Goal: Task Accomplishment & Management: Complete application form

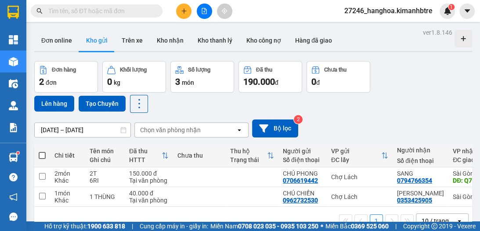
click at [184, 9] on icon "plus" at bounding box center [184, 11] width 6 height 6
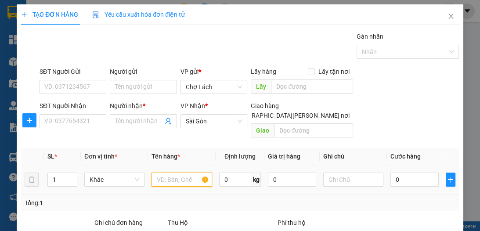
click at [165, 173] on input "text" at bounding box center [182, 180] width 60 height 14
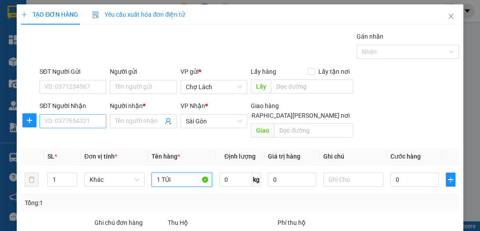
type input "1 TÚI"
click at [94, 123] on input "SĐT Người Nhận" at bounding box center [73, 121] width 67 height 14
click at [67, 121] on input "SĐT Người Nhận" at bounding box center [73, 121] width 67 height 14
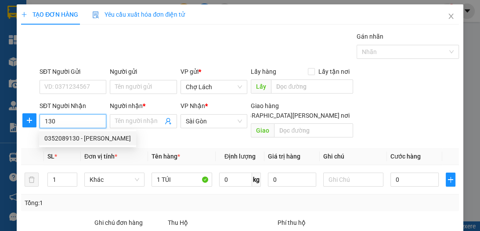
drag, startPoint x: 72, startPoint y: 137, endPoint x: 74, endPoint y: 120, distance: 16.3
click at [73, 137] on div "0352089130 - [PERSON_NAME]" at bounding box center [87, 139] width 87 height 10
type input "0352089130"
type input "TRUNG"
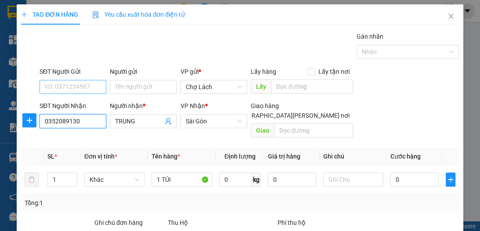
type input "0352089130"
click at [84, 89] on input "SĐT Người Gửi" at bounding box center [73, 87] width 67 height 14
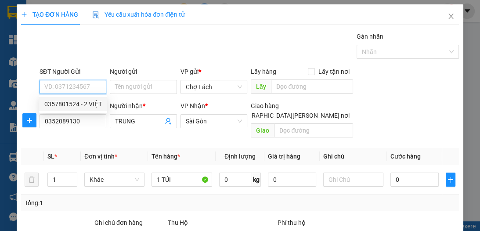
click at [87, 103] on div "0357801524 - 2 VIỆT" at bounding box center [73, 104] width 58 height 10
type input "0357801524"
type input "2 VIỆT"
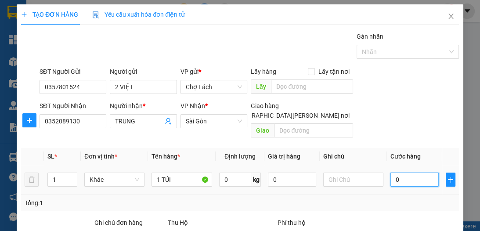
click at [401, 173] on input "0" at bounding box center [414, 180] width 48 height 14
type input "3"
type input "30"
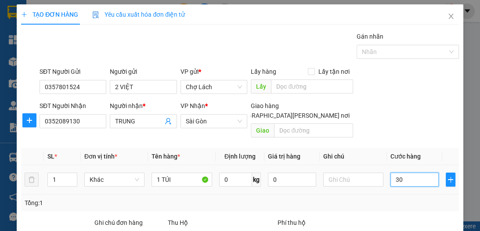
type input "30"
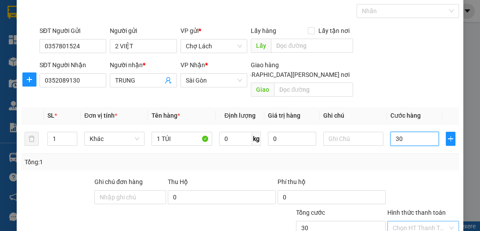
scroll to position [82, 0]
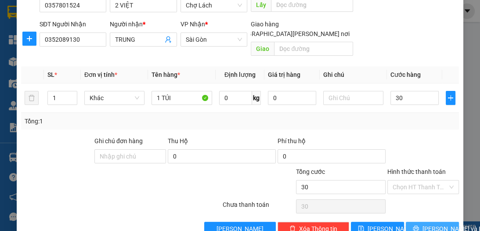
click at [423, 224] on span "[PERSON_NAME] và In" at bounding box center [453, 229] width 61 height 10
type input "30.000"
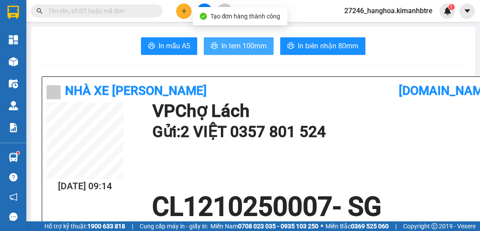
click at [217, 51] on button "In tem 100mm" at bounding box center [239, 46] width 70 height 18
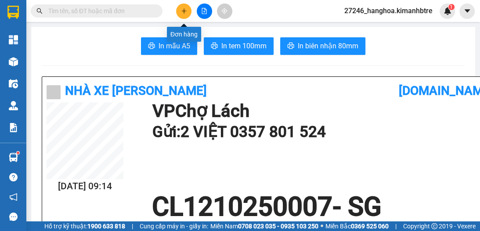
click at [186, 16] on button at bounding box center [183, 11] width 15 height 15
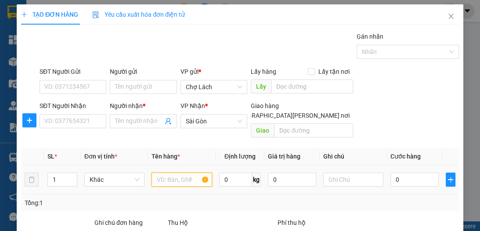
click at [172, 173] on input "text" at bounding box center [182, 180] width 60 height 14
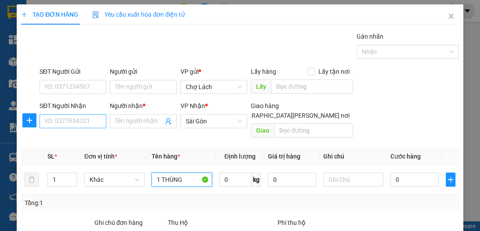
type input "1 THÙNG"
click at [71, 120] on input "SĐT Người Nhận" at bounding box center [73, 121] width 67 height 14
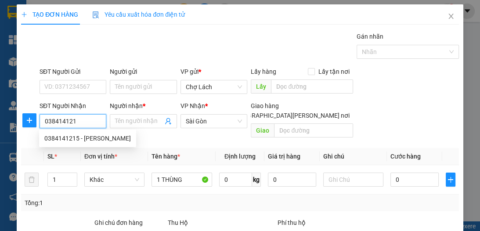
type input "0384141215"
click at [77, 134] on div "0384141215 - [PERSON_NAME]" at bounding box center [87, 139] width 87 height 10
type input "NGỌC"
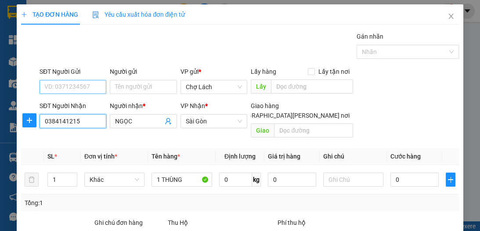
type input "0384141215"
click at [82, 90] on input "SĐT Người Gửi" at bounding box center [73, 87] width 67 height 14
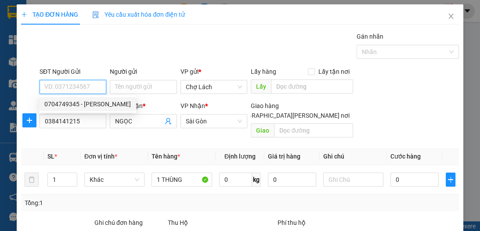
click at [92, 103] on div "0704749345 - [PERSON_NAME]" at bounding box center [87, 104] width 87 height 10
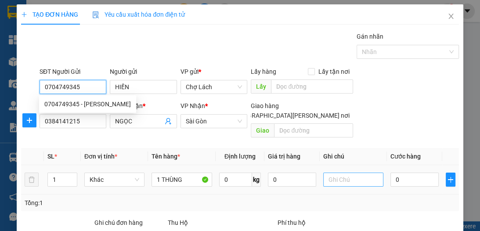
type input "0704749345"
type input "HIỀN"
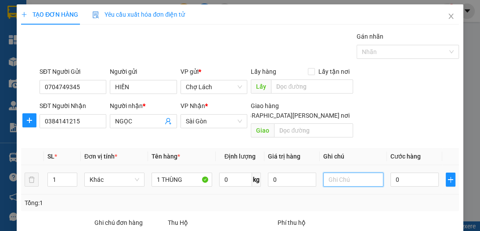
click at [341, 173] on input "text" at bounding box center [353, 180] width 60 height 14
type input "6RI"
click at [404, 173] on input "0" at bounding box center [414, 180] width 48 height 14
type input "5"
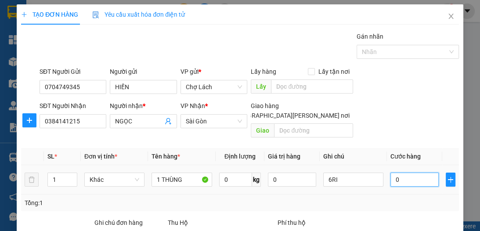
type input "5"
type input "50"
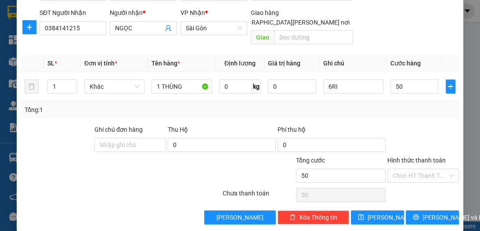
click at [401, 169] on input "Hình thức thanh toán" at bounding box center [420, 175] width 55 height 13
type input "50.000"
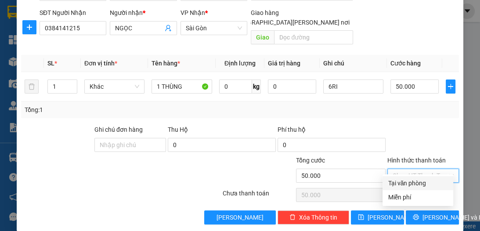
drag, startPoint x: 410, startPoint y: 183, endPoint x: 379, endPoint y: 207, distance: 39.4
click at [409, 184] on div "Tại văn phòng" at bounding box center [418, 183] width 60 height 10
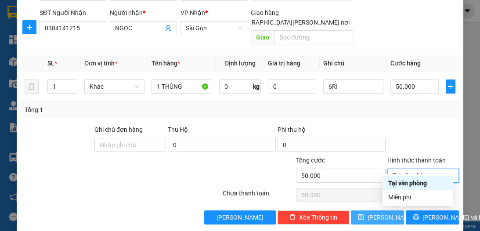
type input "0"
click at [379, 213] on span "[PERSON_NAME]" at bounding box center [391, 218] width 47 height 10
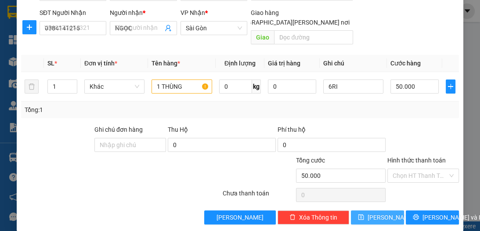
type input "0"
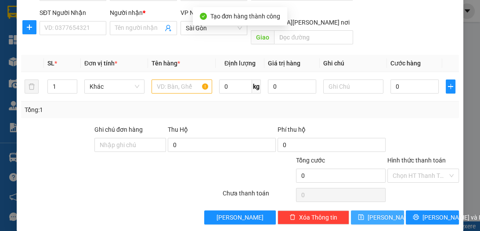
scroll to position [0, 0]
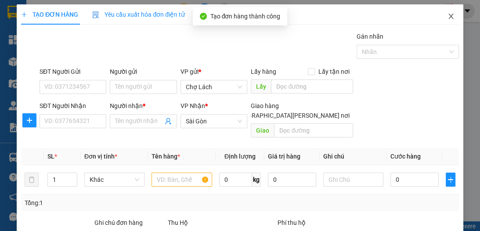
click at [441, 18] on span "Close" at bounding box center [451, 16] width 25 height 25
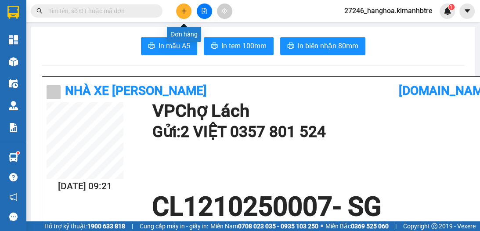
click at [186, 10] on icon "plus" at bounding box center [184, 11] width 6 height 6
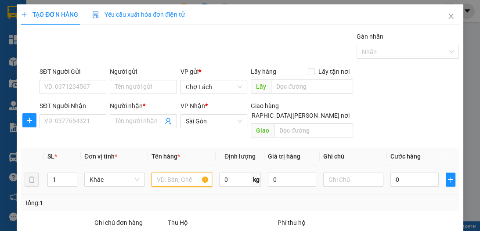
click at [177, 173] on input "text" at bounding box center [182, 180] width 60 height 14
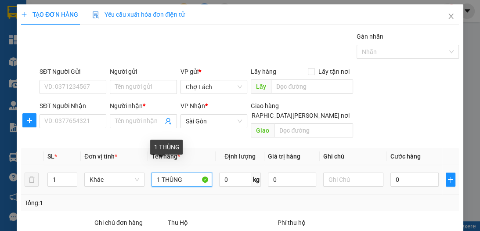
click at [159, 173] on input "1 THÙNG" at bounding box center [182, 180] width 60 height 14
type input "2 THÙNG"
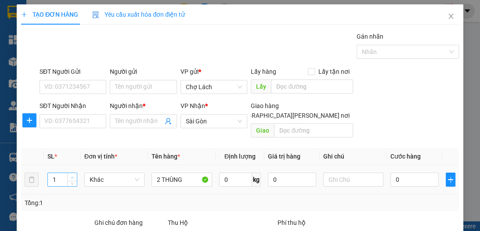
click at [72, 175] on span "up" at bounding box center [72, 177] width 5 height 5
type input "2"
click at [81, 121] on input "SĐT Người Nhận" at bounding box center [73, 121] width 67 height 14
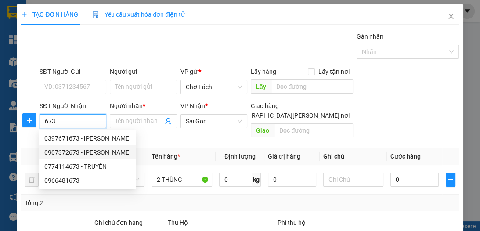
click at [101, 153] on div "0907372673 - [PERSON_NAME]" at bounding box center [87, 153] width 87 height 10
type input "0907372673"
type input "[PERSON_NAME]"
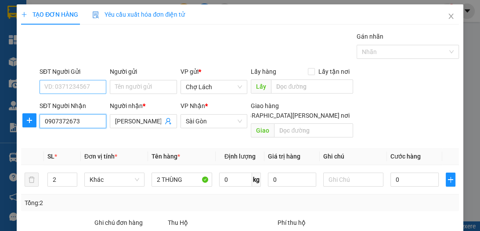
type input "0907372673"
click at [78, 89] on input "SĐT Người Gửi" at bounding box center [73, 87] width 67 height 14
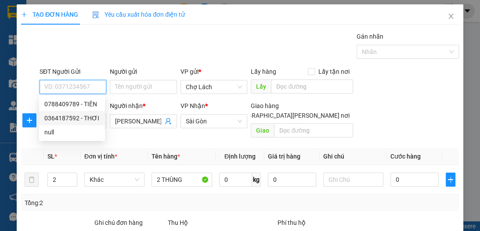
click at [93, 117] on div "0364187592 - THƠI" at bounding box center [71, 118] width 55 height 10
type input "0364187592"
type input "THƠI"
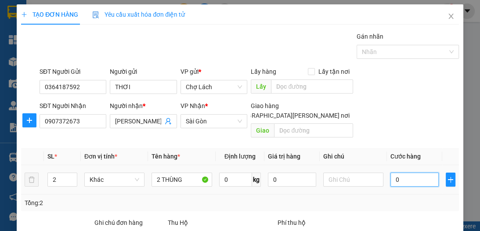
click at [390, 173] on input "0" at bounding box center [414, 180] width 48 height 14
type input "6"
type input "60"
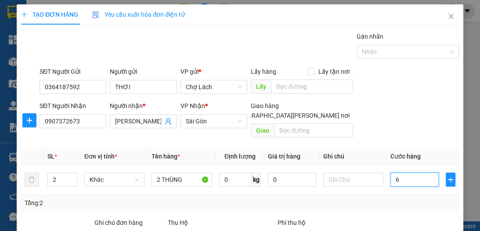
type input "60"
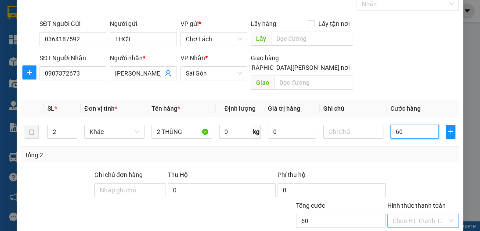
scroll to position [82, 0]
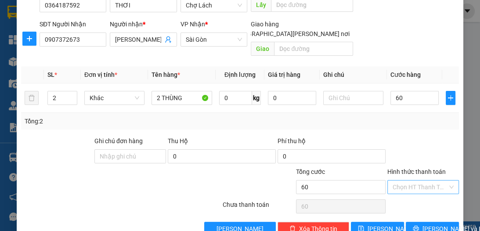
type input "60.000"
drag, startPoint x: 404, startPoint y: 170, endPoint x: 407, endPoint y: 182, distance: 12.5
click at [405, 181] on input "Hình thức thanh toán" at bounding box center [420, 187] width 55 height 13
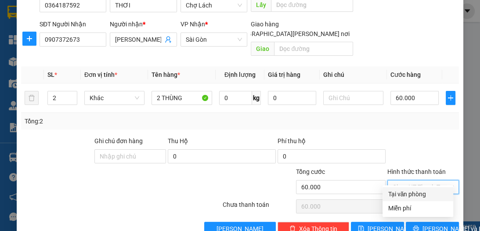
click at [412, 193] on div "Tại văn phòng" at bounding box center [418, 194] width 60 height 10
type input "0"
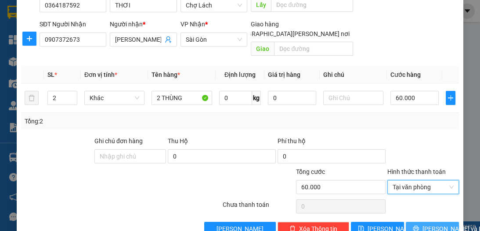
click at [430, 224] on span "[PERSON_NAME] và In" at bounding box center [453, 229] width 61 height 10
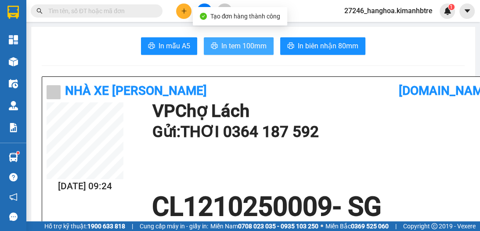
click at [227, 47] on span "In tem 100mm" at bounding box center [243, 45] width 45 height 11
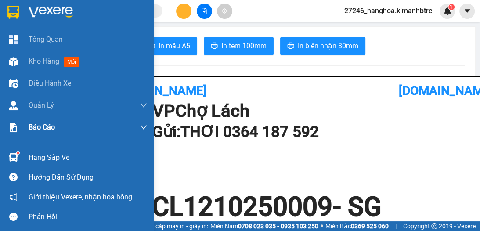
drag, startPoint x: 38, startPoint y: 61, endPoint x: 152, endPoint y: 128, distance: 131.9
click at [38, 61] on span "Kho hàng" at bounding box center [44, 61] width 31 height 8
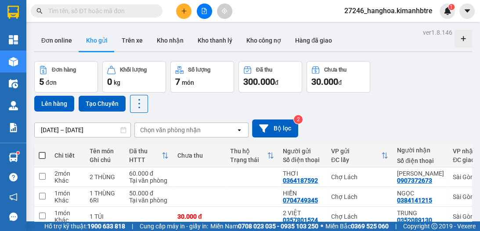
click at [181, 13] on icon "plus" at bounding box center [184, 11] width 6 height 6
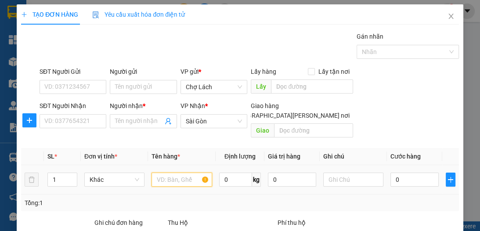
drag, startPoint x: 153, startPoint y: 169, endPoint x: 143, endPoint y: 165, distance: 10.4
click at [152, 173] on input "text" at bounding box center [182, 180] width 60 height 14
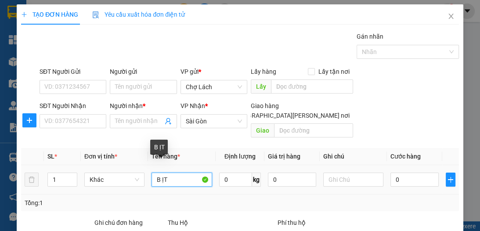
click at [162, 173] on input "B ỊT" at bounding box center [182, 180] width 60 height 14
click at [153, 173] on input "BỊT" at bounding box center [182, 180] width 60 height 14
type input "1 BỊT"
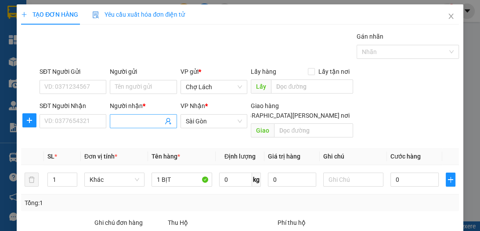
click at [128, 124] on input "Người nhận *" at bounding box center [138, 121] width 47 height 10
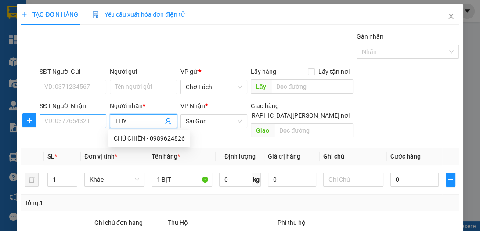
type input "THY"
drag, startPoint x: 79, startPoint y: 119, endPoint x: 52, endPoint y: 140, distance: 34.2
click at [79, 119] on input "SĐT Người Nhận" at bounding box center [73, 121] width 67 height 14
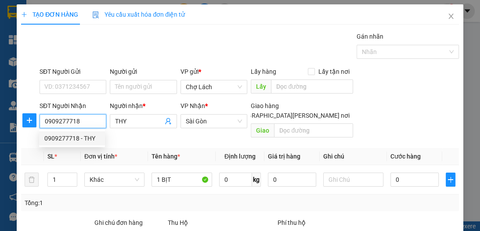
click at [83, 137] on div "0909277718 - THY" at bounding box center [71, 139] width 55 height 10
type input "0909277718"
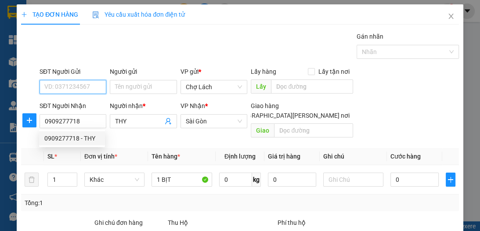
click at [79, 86] on input "SĐT Người Gửi" at bounding box center [73, 87] width 67 height 14
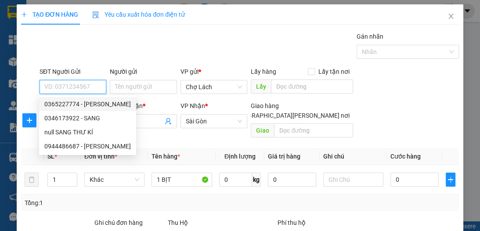
click at [88, 103] on div "0365227774 - [PERSON_NAME]" at bounding box center [87, 104] width 87 height 10
type input "0365227774"
type input "KIỀU"
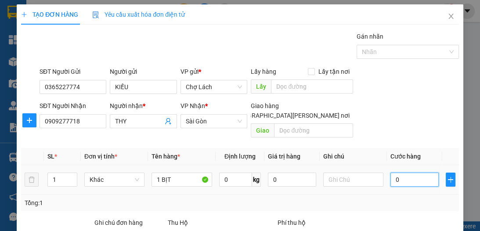
click at [397, 173] on input "0" at bounding box center [414, 180] width 48 height 14
type input "2"
type input "20"
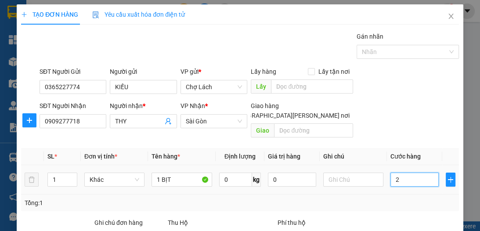
type input "20"
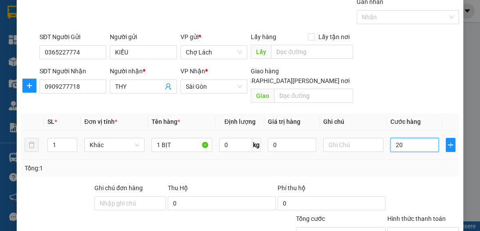
scroll to position [82, 0]
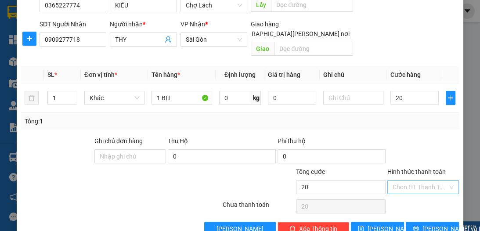
click at [404, 181] on input "Hình thức thanh toán" at bounding box center [420, 187] width 55 height 13
type input "20.000"
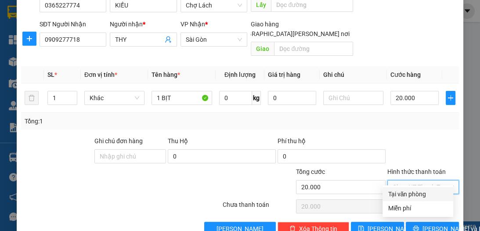
click at [409, 196] on div "Tại văn phòng" at bounding box center [418, 194] width 60 height 10
type input "0"
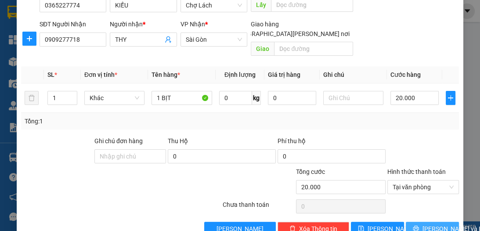
click at [418, 222] on button "[PERSON_NAME] và In" at bounding box center [432, 229] width 53 height 14
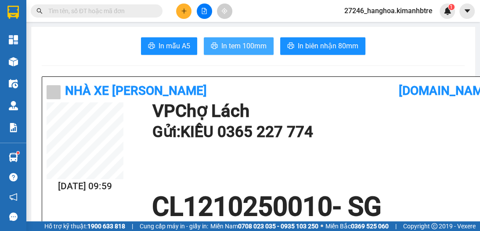
click at [253, 47] on span "In tem 100mm" at bounding box center [243, 45] width 45 height 11
click at [185, 13] on icon "plus" at bounding box center [184, 11] width 6 height 6
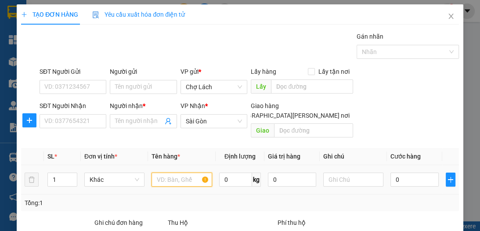
click at [170, 173] on input "text" at bounding box center [182, 180] width 60 height 14
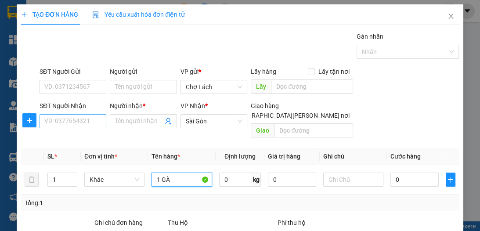
type input "1 GÀ"
click at [85, 114] on input "SĐT Người Nhận" at bounding box center [73, 121] width 67 height 14
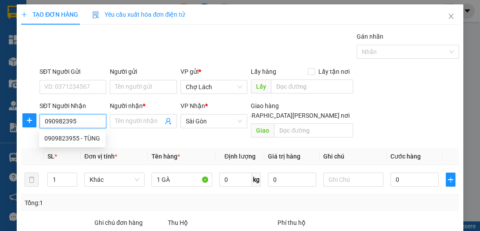
type input "0909823955"
click at [78, 139] on div "0909823955 - TÙNG" at bounding box center [72, 139] width 56 height 10
type input "TÙNG"
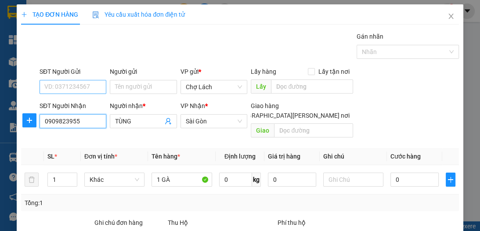
type input "0909823955"
click at [80, 80] on input "SĐT Người Gửi" at bounding box center [73, 87] width 67 height 14
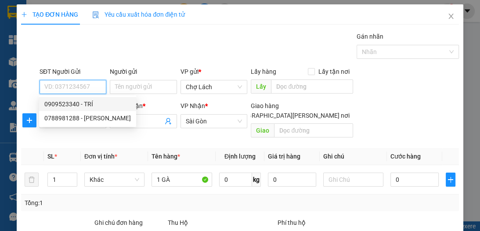
click at [90, 87] on input "SĐT Người Gửi" at bounding box center [73, 87] width 67 height 14
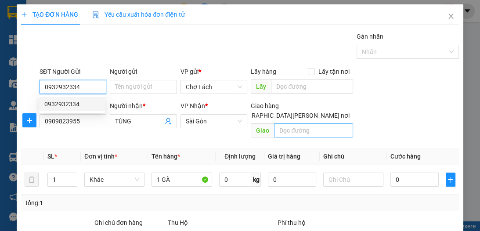
type input "0932932334"
click at [282, 123] on input "text" at bounding box center [313, 130] width 79 height 14
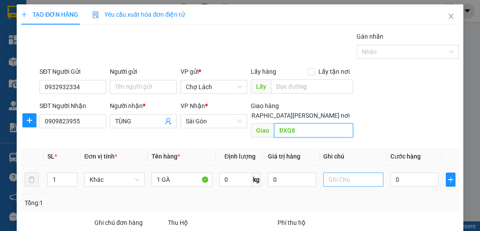
type input "BXQ8"
click at [338, 176] on input "text" at bounding box center [353, 180] width 60 height 14
type input "6RI"
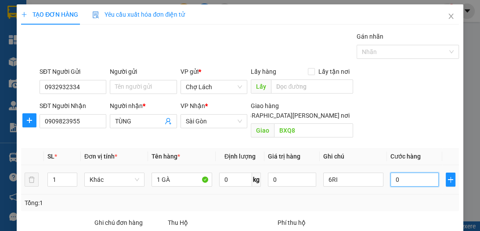
click at [394, 173] on input "0" at bounding box center [414, 180] width 48 height 14
type input "1"
type input "10"
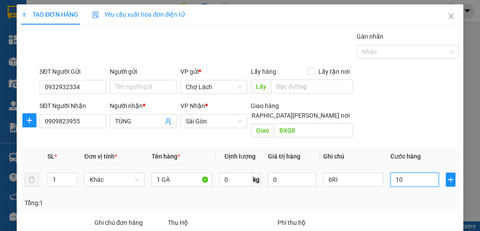
type input "10"
type input "100"
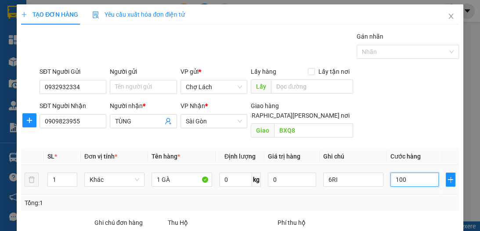
scroll to position [70, 0]
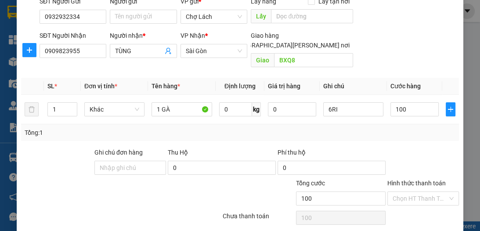
type input "100.000"
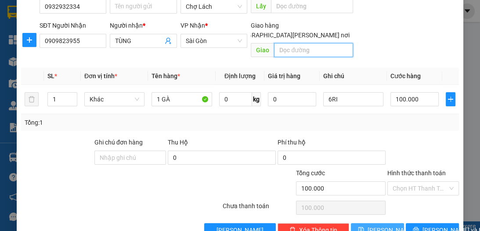
scroll to position [93, 0]
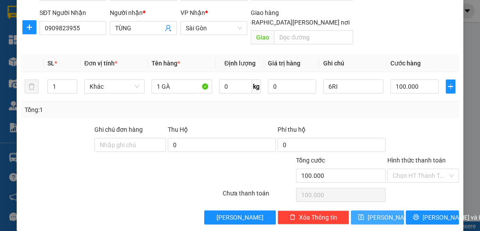
click at [378, 213] on span "[PERSON_NAME]" at bounding box center [391, 218] width 47 height 10
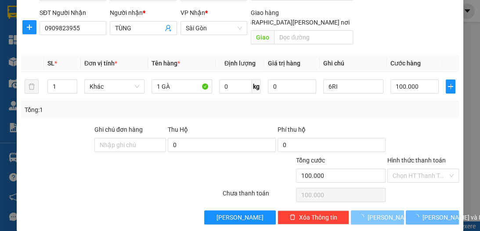
type input "0"
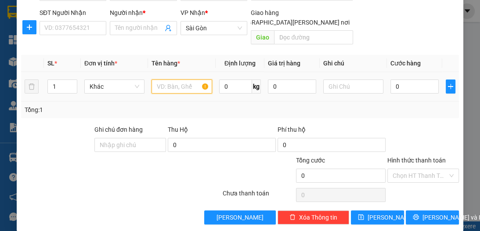
click at [170, 81] on input "text" at bounding box center [182, 86] width 60 height 14
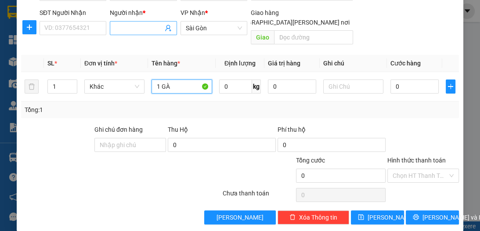
type input "1 GÀ"
drag, startPoint x: 123, startPoint y: 32, endPoint x: 128, endPoint y: 54, distance: 22.5
click at [123, 32] on input "Người nhận *" at bounding box center [138, 28] width 47 height 10
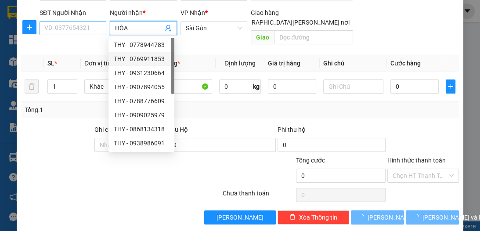
type input "HÒA"
click at [72, 26] on input "SĐT Người Nhận" at bounding box center [73, 28] width 67 height 14
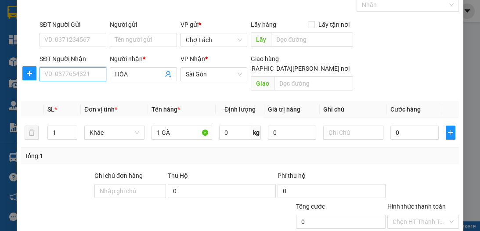
scroll to position [23, 0]
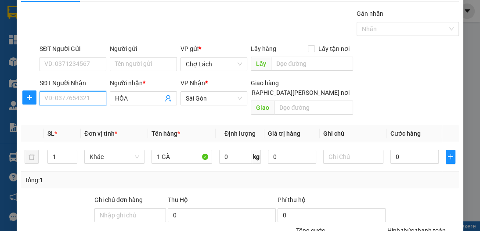
click at [86, 100] on input "SĐT Người Nhận" at bounding box center [73, 98] width 67 height 14
type input "0"
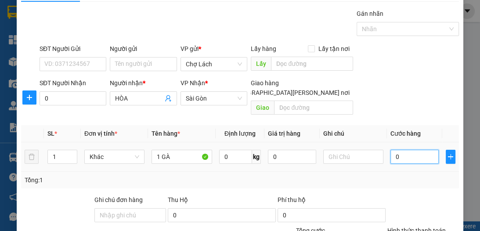
click at [394, 150] on input "0" at bounding box center [414, 157] width 48 height 14
type input "1"
type input "10"
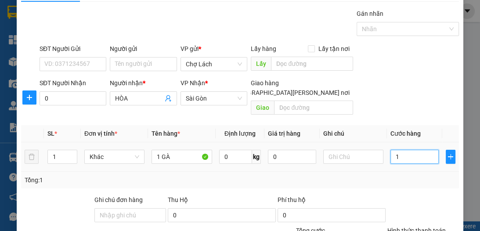
type input "10"
type input "100"
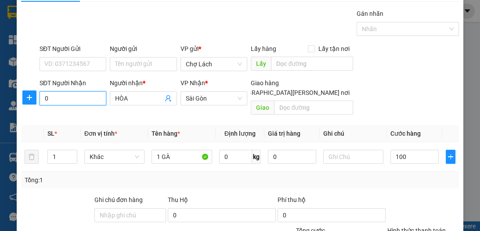
click at [59, 98] on input "0" at bounding box center [73, 98] width 67 height 14
type input "100.000"
click at [52, 98] on input "0" at bounding box center [73, 98] width 67 height 14
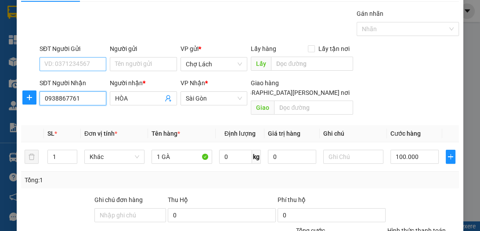
type input "0938867761"
click at [85, 65] on input "SĐT Người Gửi" at bounding box center [73, 64] width 67 height 14
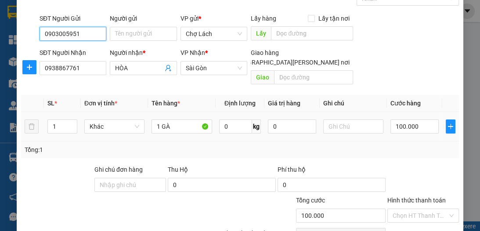
scroll to position [93, 0]
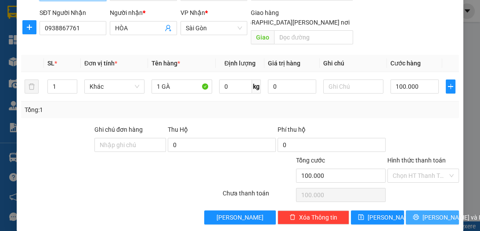
type input "0903005951"
drag, startPoint x: 429, startPoint y: 207, endPoint x: 397, endPoint y: 181, distance: 40.9
click at [429, 213] on span "[PERSON_NAME] và In" at bounding box center [453, 218] width 61 height 10
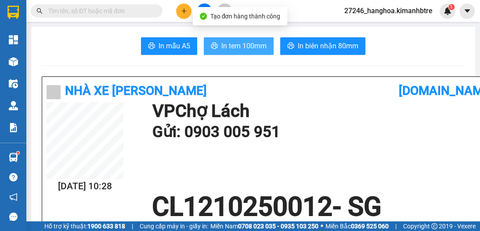
click at [247, 48] on span "In tem 100mm" at bounding box center [243, 45] width 45 height 11
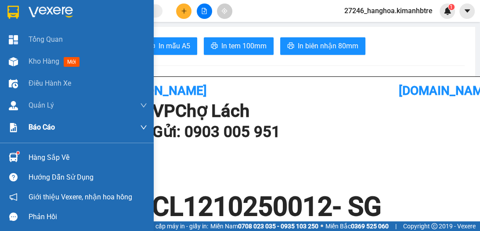
drag, startPoint x: 47, startPoint y: 60, endPoint x: 49, endPoint y: 135, distance: 75.1
click at [47, 61] on span "Kho hàng" at bounding box center [44, 61] width 31 height 8
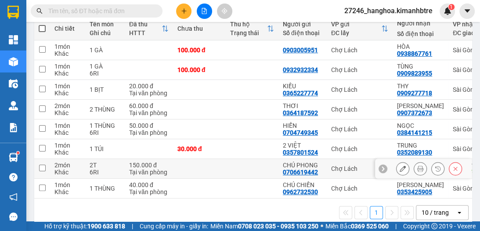
scroll to position [142, 0]
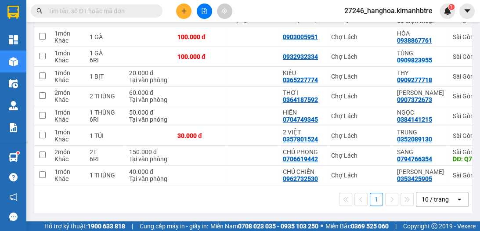
click at [422, 202] on div "10 / trang" at bounding box center [435, 199] width 27 height 9
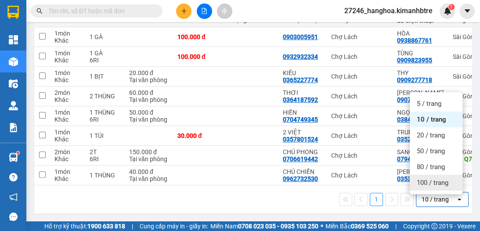
click at [417, 180] on span "100 / trang" at bounding box center [433, 182] width 32 height 9
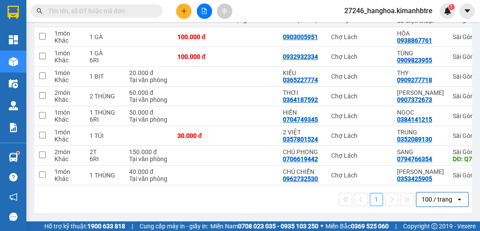
scroll to position [72, 0]
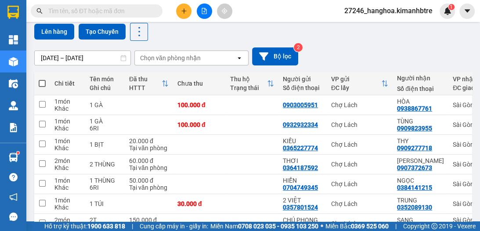
click at [40, 83] on span at bounding box center [42, 83] width 7 height 7
click at [42, 79] on input "checkbox" at bounding box center [42, 79] width 0 height 0
checkbox input "true"
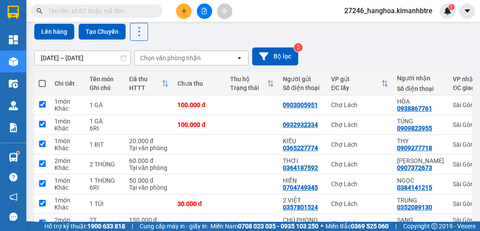
checkbox input "true"
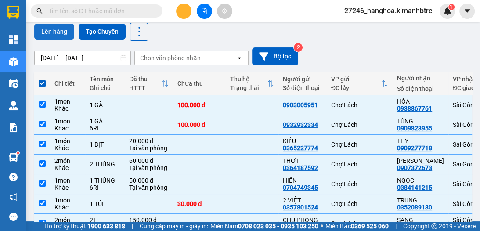
click at [54, 32] on button "Lên hàng" at bounding box center [54, 32] width 40 height 16
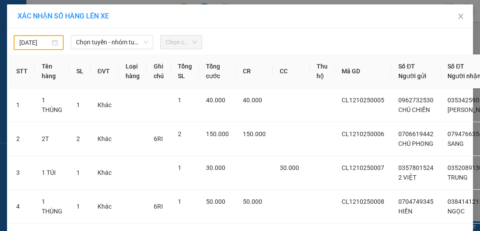
click at [40, 42] on body "Kết quả [PERSON_NAME] ( 0 ) Bộ lọc Ngày tạo [PERSON_NAME] nhất No Data 27246_ha…" at bounding box center [240, 115] width 480 height 231
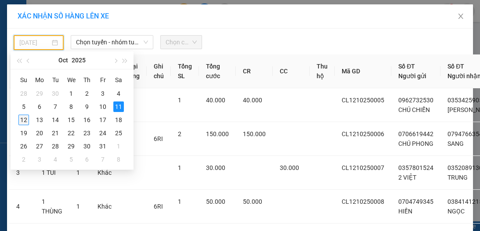
click at [28, 122] on div "12" at bounding box center [23, 120] width 11 height 11
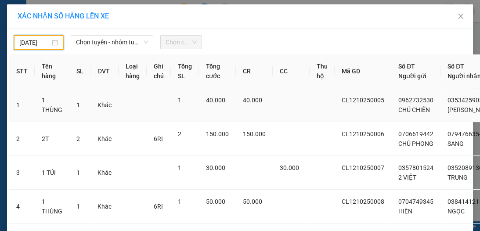
type input "[DATE]"
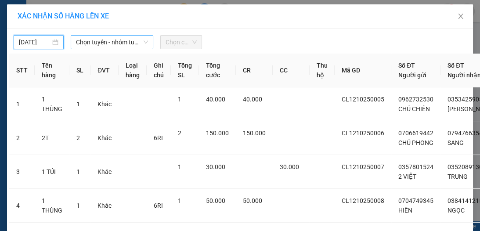
click at [86, 43] on span "Chọn tuyến - nhóm tuyến" at bounding box center [112, 42] width 72 height 13
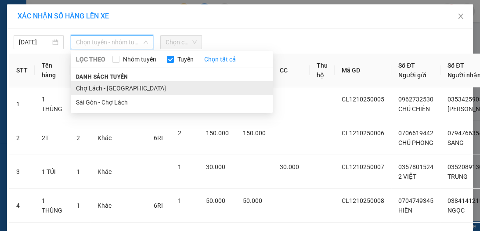
click at [93, 92] on li "Chợ Lách - [GEOGRAPHIC_DATA]" at bounding box center [172, 88] width 202 height 14
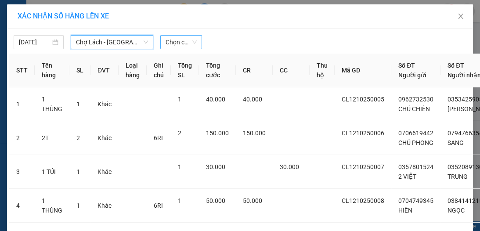
click at [173, 43] on span "Chọn chuyến" at bounding box center [181, 42] width 31 height 13
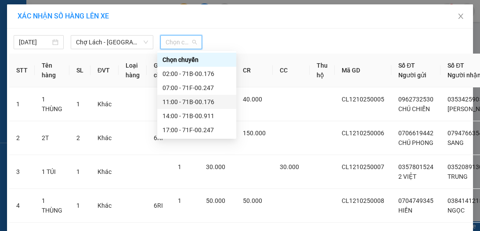
drag, startPoint x: 192, startPoint y: 101, endPoint x: 195, endPoint y: 105, distance: 5.3
click at [192, 102] on div "11:00 - 71B-00.176" at bounding box center [197, 102] width 69 height 10
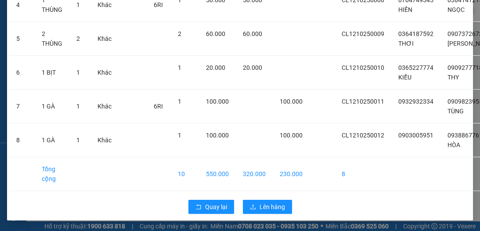
scroll to position [264, 0]
click at [269, 204] on span "Lên hàng" at bounding box center [272, 207] width 25 height 10
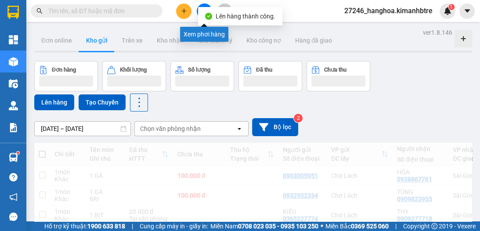
click at [204, 6] on button at bounding box center [204, 11] width 15 height 15
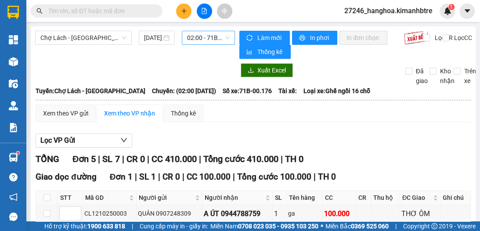
click at [199, 38] on span "02:00 - 71B-00.176" at bounding box center [208, 37] width 43 height 13
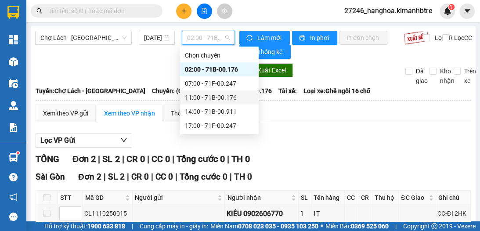
click at [210, 95] on div "11:00 - 71B-00.176" at bounding box center [219, 98] width 69 height 10
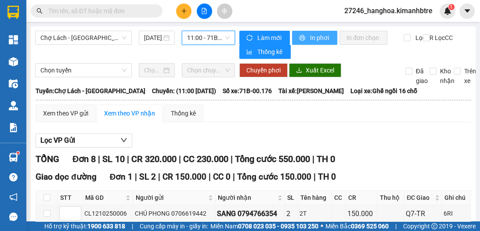
click at [318, 38] on span "In phơi" at bounding box center [320, 38] width 20 height 10
